Goal: Information Seeking & Learning: Learn about a topic

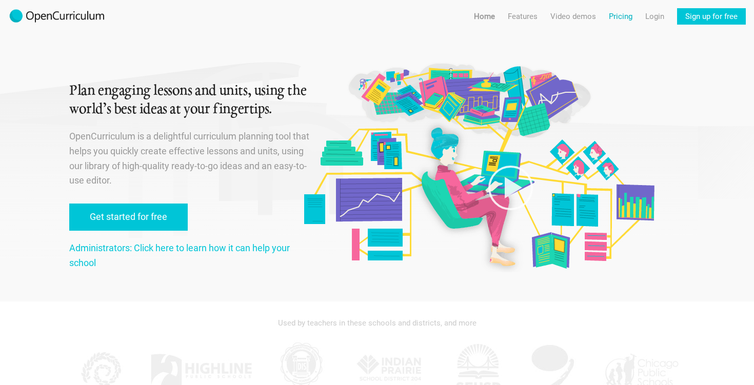
click at [620, 11] on link "Pricing" at bounding box center [620, 16] width 24 height 16
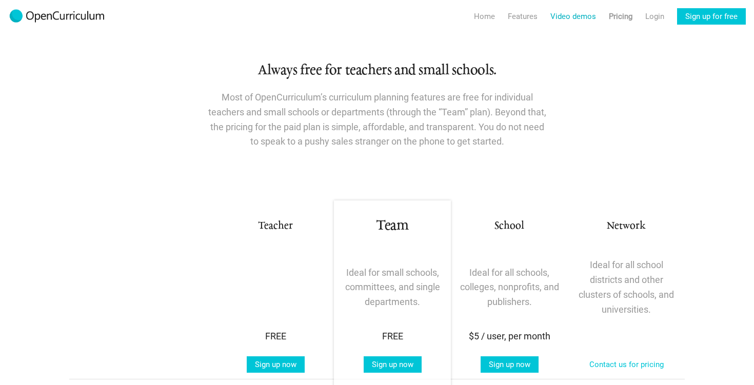
click at [570, 24] on link "Video demos" at bounding box center [573, 16] width 46 height 16
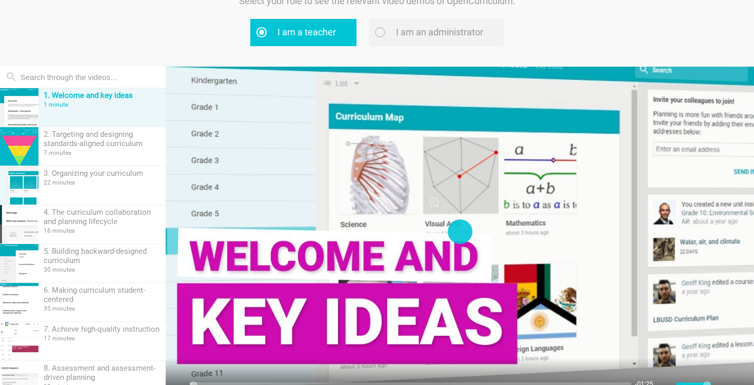
scroll to position [71, 0]
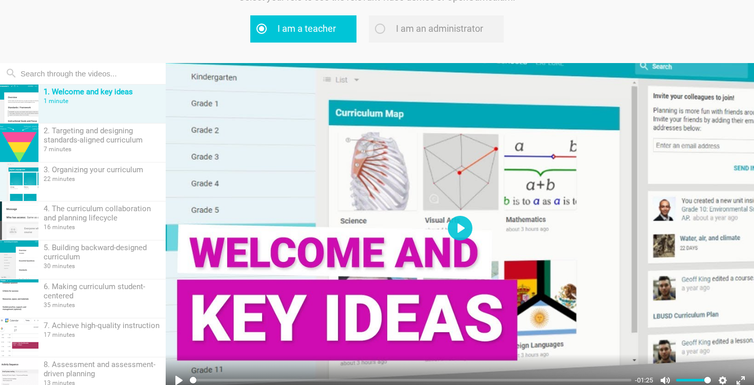
click at [383, 227] on div at bounding box center [460, 228] width 588 height 331
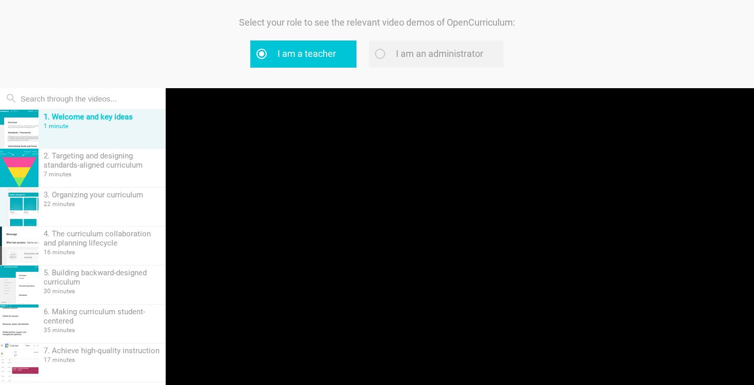
scroll to position [123, 0]
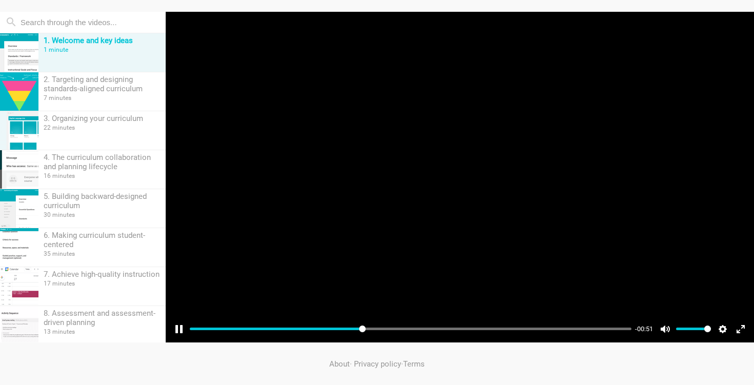
type input "38.93"
click at [354, 108] on div at bounding box center [460, 177] width 588 height 331
